Goal: Information Seeking & Learning: Learn about a topic

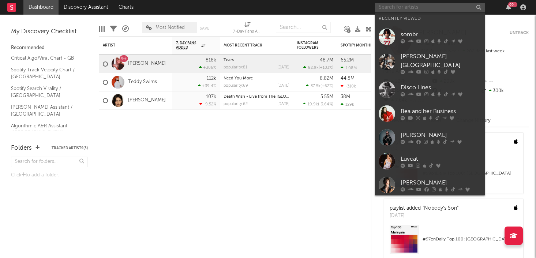
click at [394, 5] on input "text" at bounding box center [430, 7] width 110 height 9
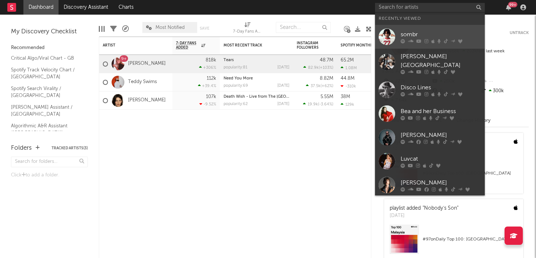
click at [414, 36] on div "sombr" at bounding box center [441, 34] width 81 height 9
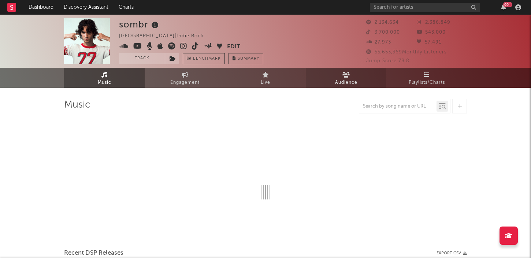
click at [335, 74] on link "Audience" at bounding box center [346, 78] width 81 height 20
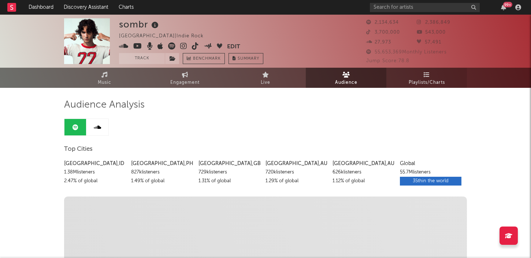
click at [424, 80] on span "Playlists/Charts" at bounding box center [426, 82] width 36 height 9
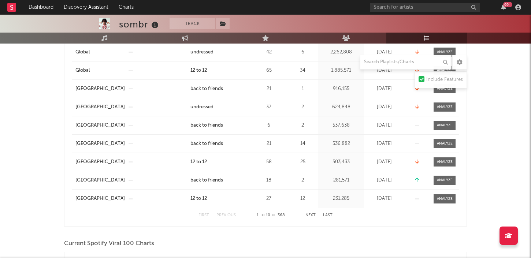
scroll to position [169, 0]
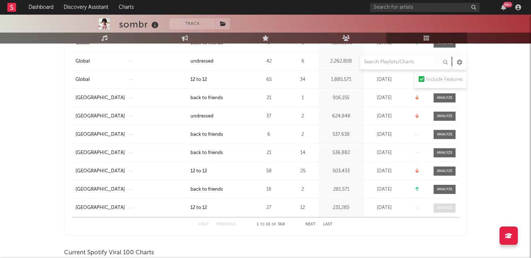
click at [443, 207] on div at bounding box center [445, 207] width 16 height 5
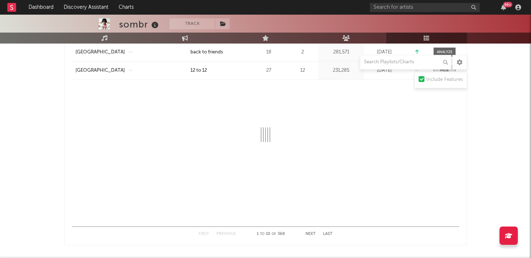
select select "1w"
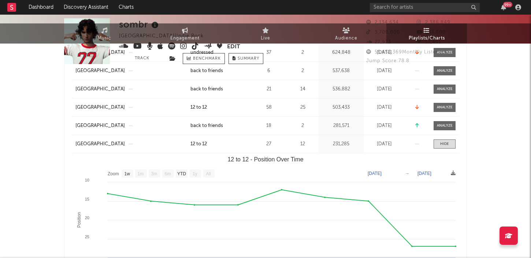
scroll to position [0, 0]
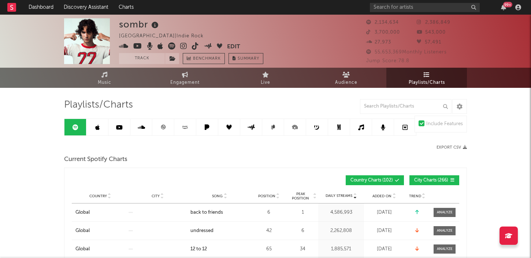
click at [92, 128] on link at bounding box center [97, 127] width 22 height 16
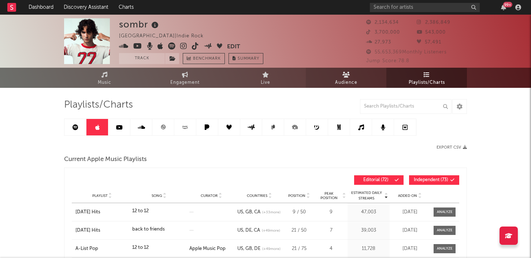
click at [341, 71] on link "Audience" at bounding box center [346, 78] width 81 height 20
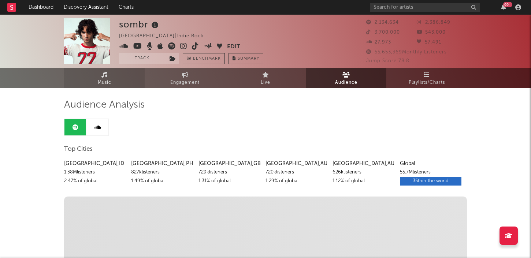
click at [103, 81] on span "Music" at bounding box center [105, 82] width 14 height 9
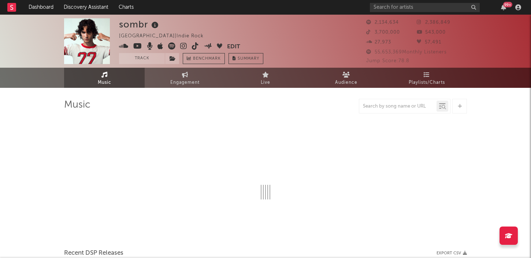
select select "6m"
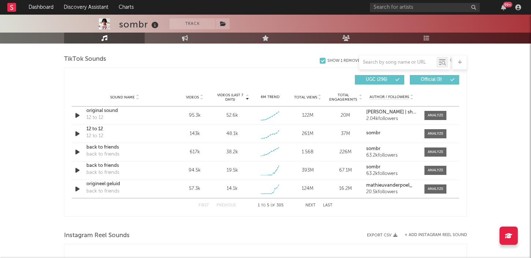
scroll to position [511, 0]
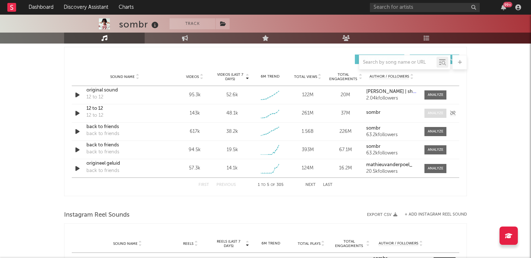
click at [440, 113] on div at bounding box center [435, 113] width 16 height 5
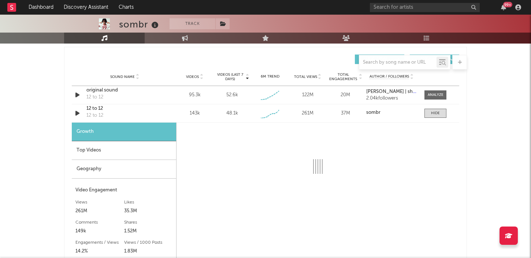
select select "1w"
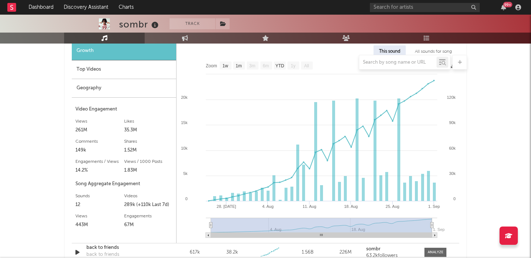
scroll to position [592, 0]
